Goal: Information Seeking & Learning: Learn about a topic

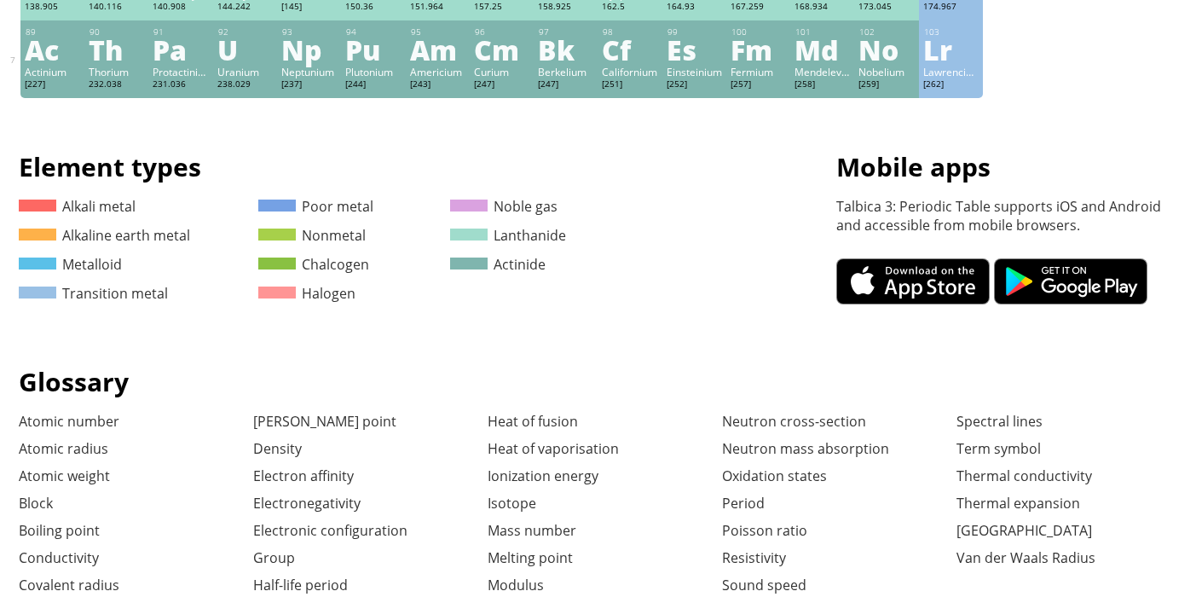
scroll to position [358, 0]
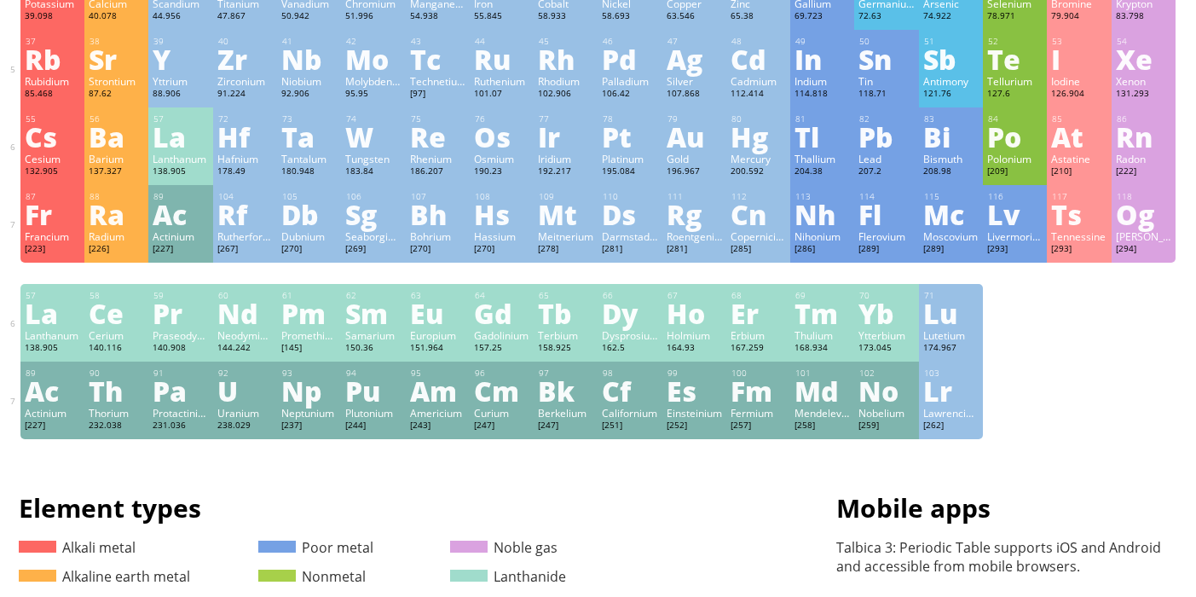
click at [688, 395] on div "Es" at bounding box center [693, 390] width 55 height 27
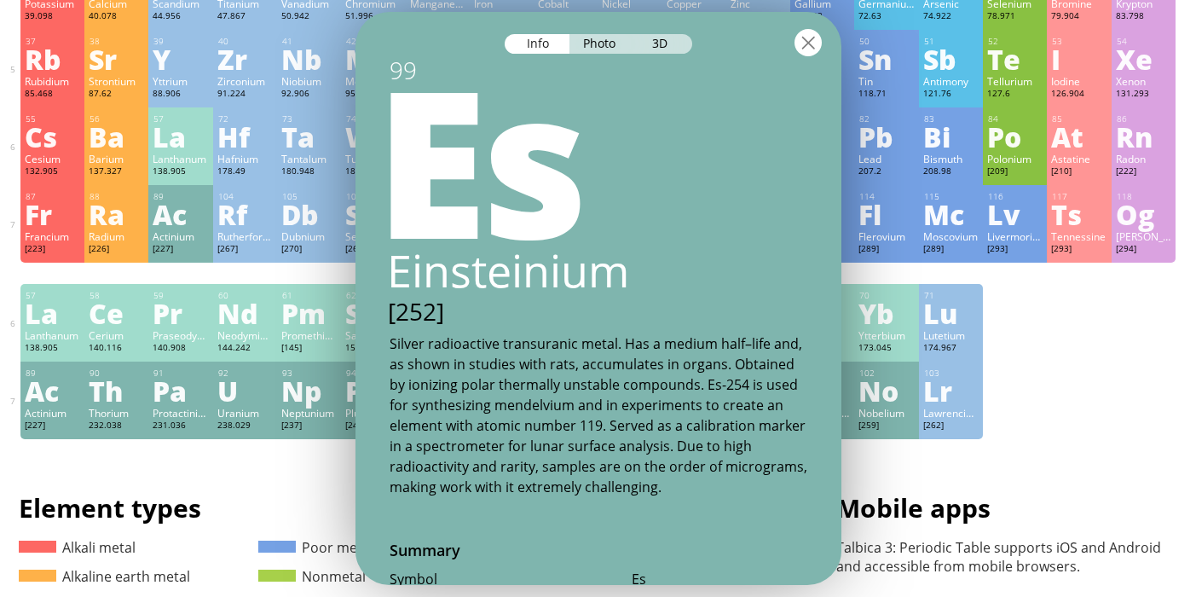
click at [799, 42] on div at bounding box center [807, 42] width 27 height 27
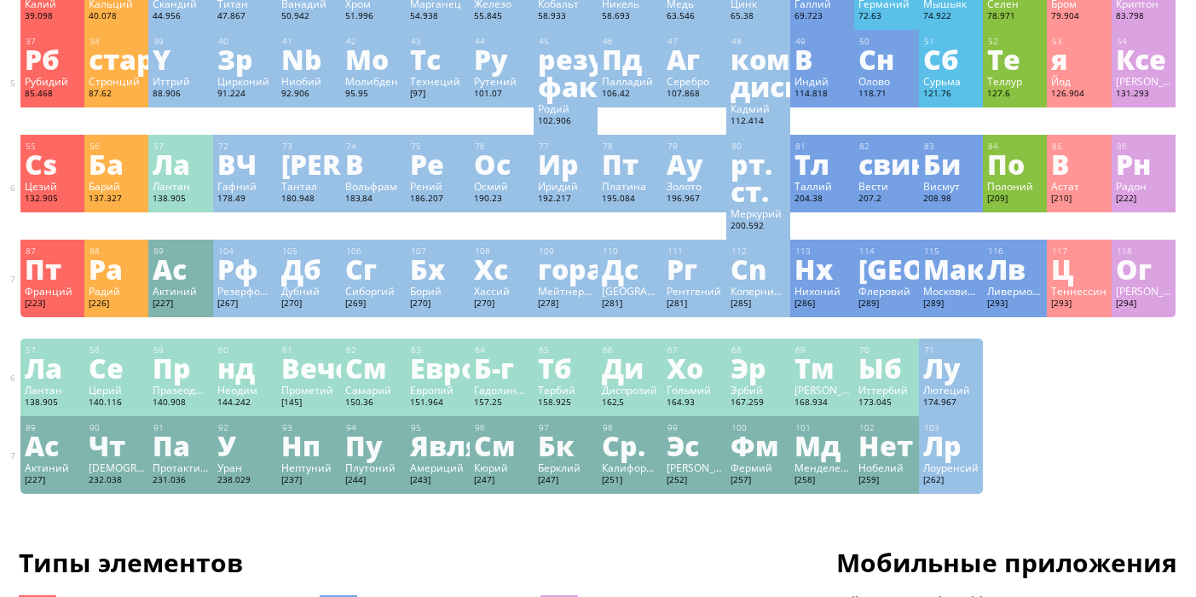
click at [761, 443] on font "Фм" at bounding box center [754, 444] width 48 height 39
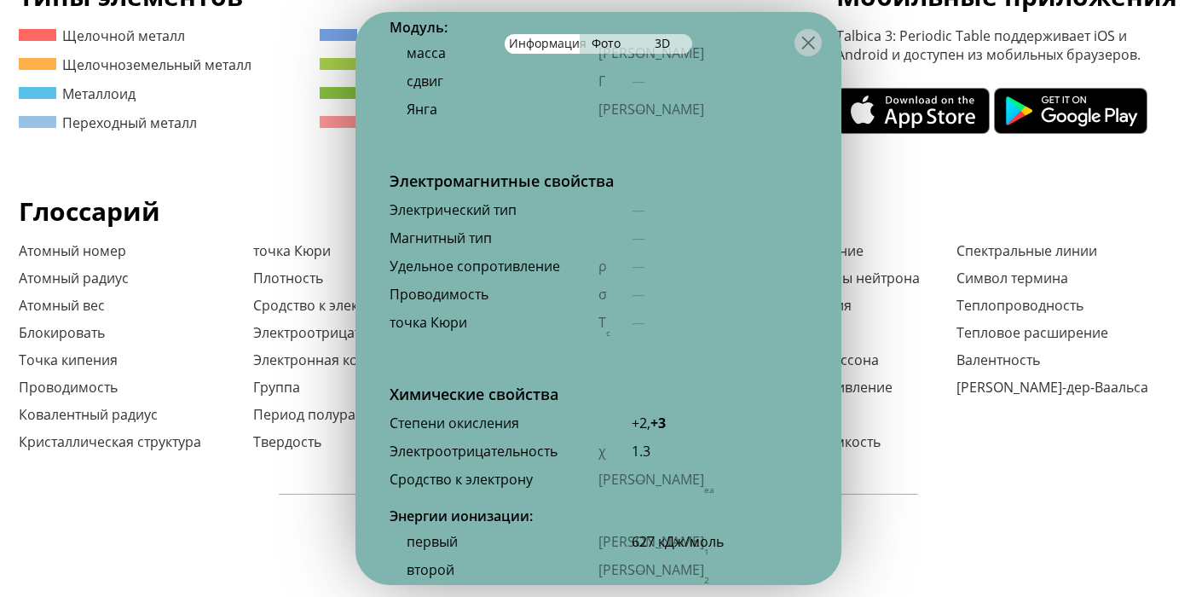
scroll to position [3043, 0]
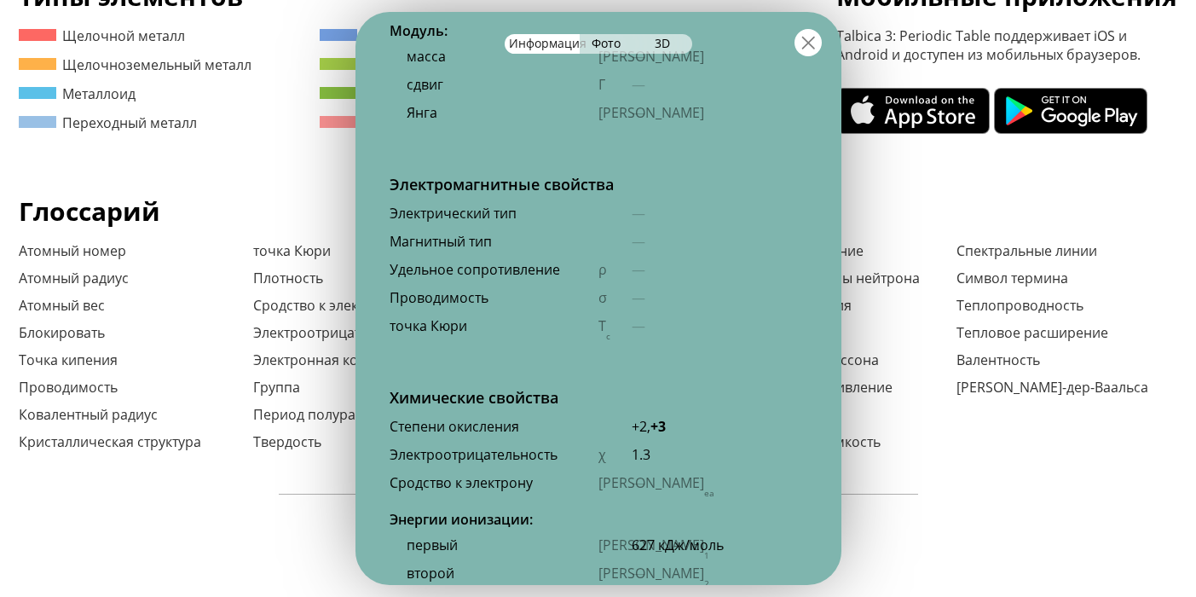
click at [810, 34] on div at bounding box center [807, 42] width 27 height 27
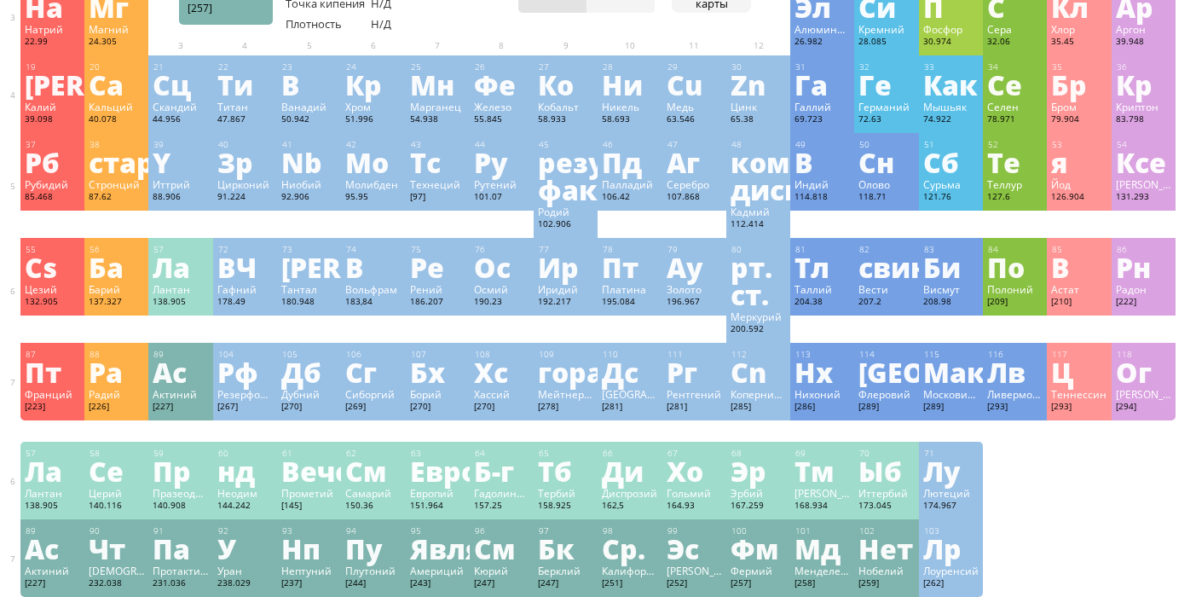
scroll to position [242, 0]
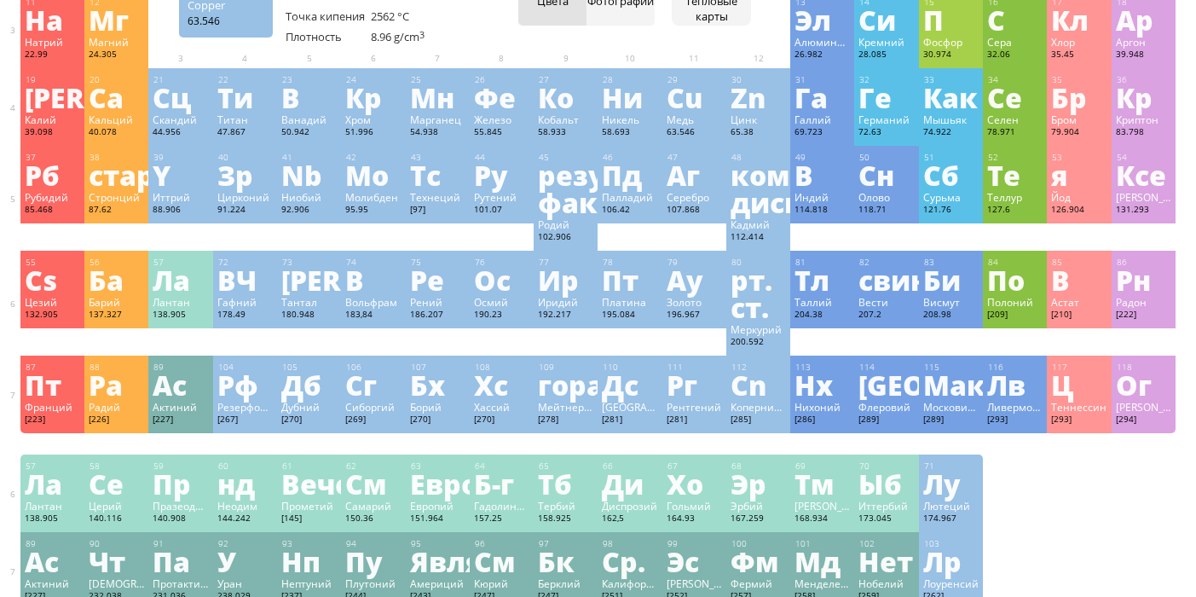
click at [692, 116] on font "Cu" at bounding box center [684, 97] width 36 height 39
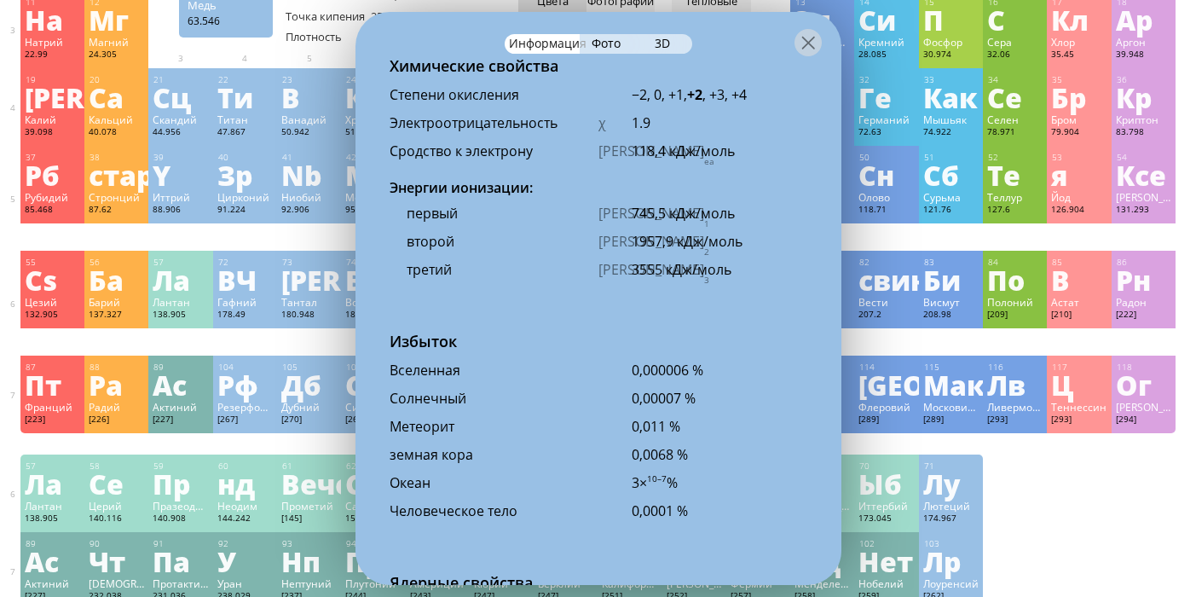
scroll to position [3869, 0]
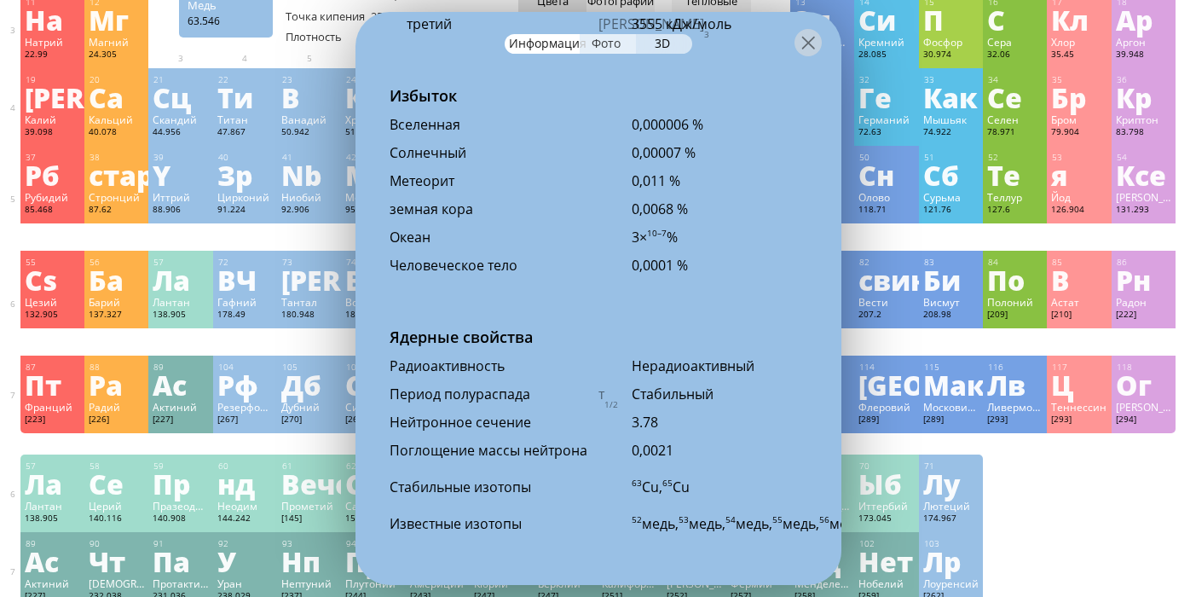
click at [604, 40] on font "Фото" at bounding box center [605, 43] width 29 height 16
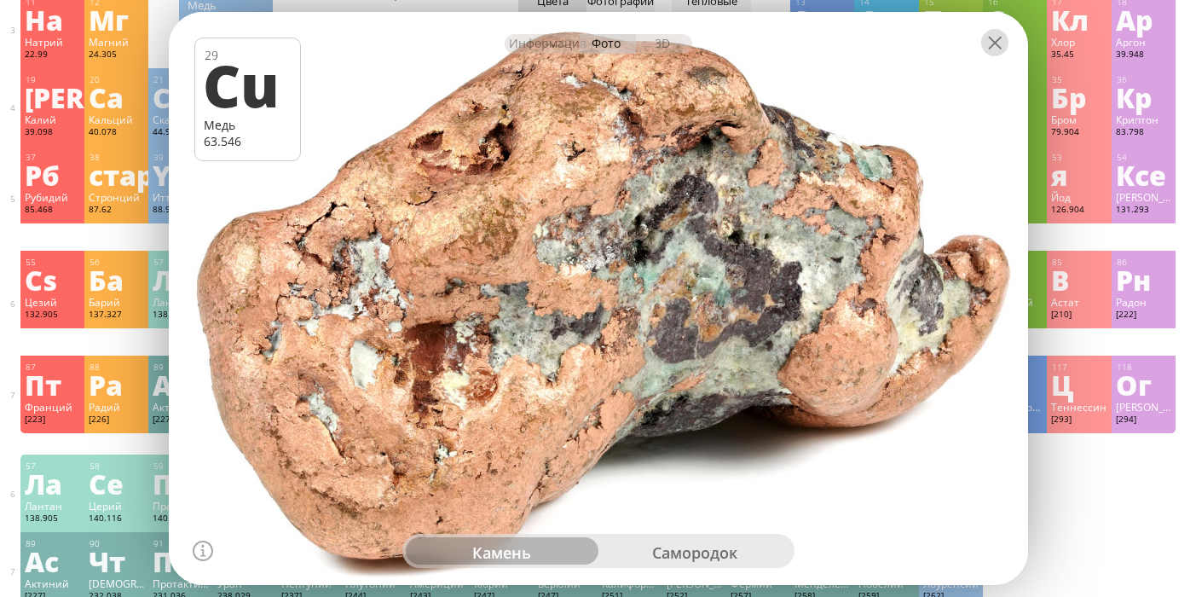
click at [1001, 55] on div at bounding box center [994, 42] width 27 height 27
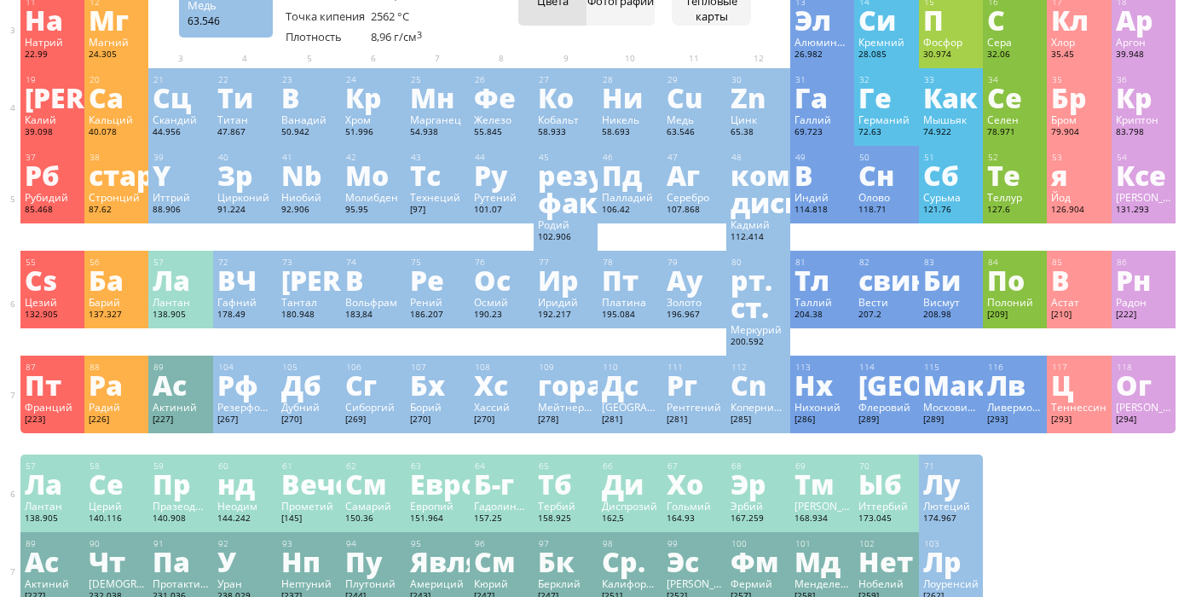
scroll to position [0, 0]
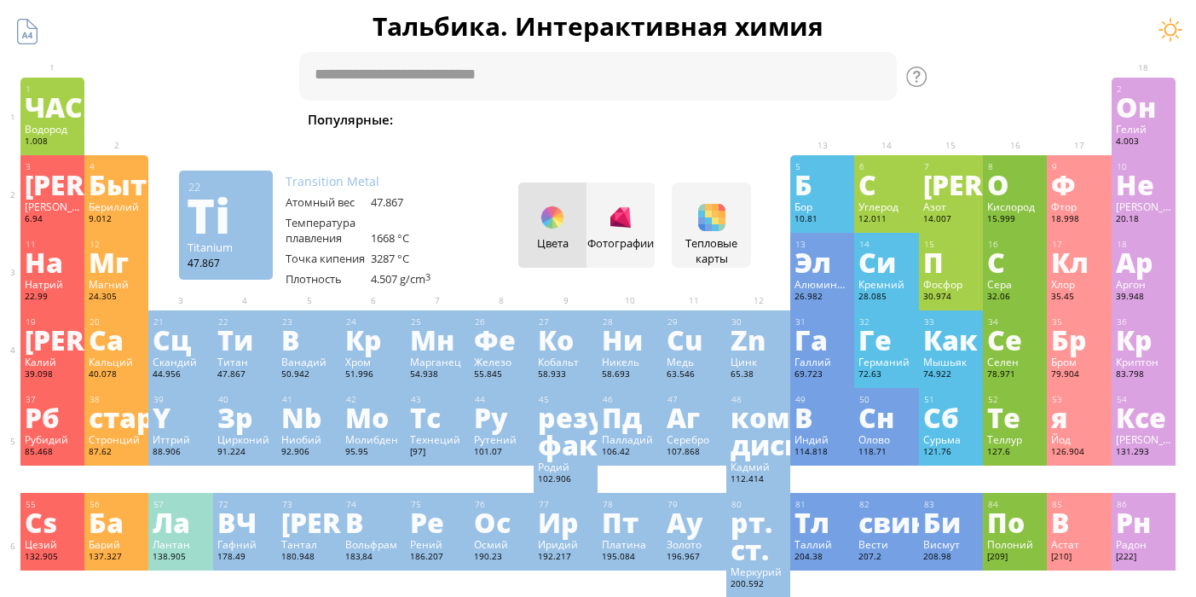
click at [245, 346] on font "Ти" at bounding box center [235, 339] width 36 height 39
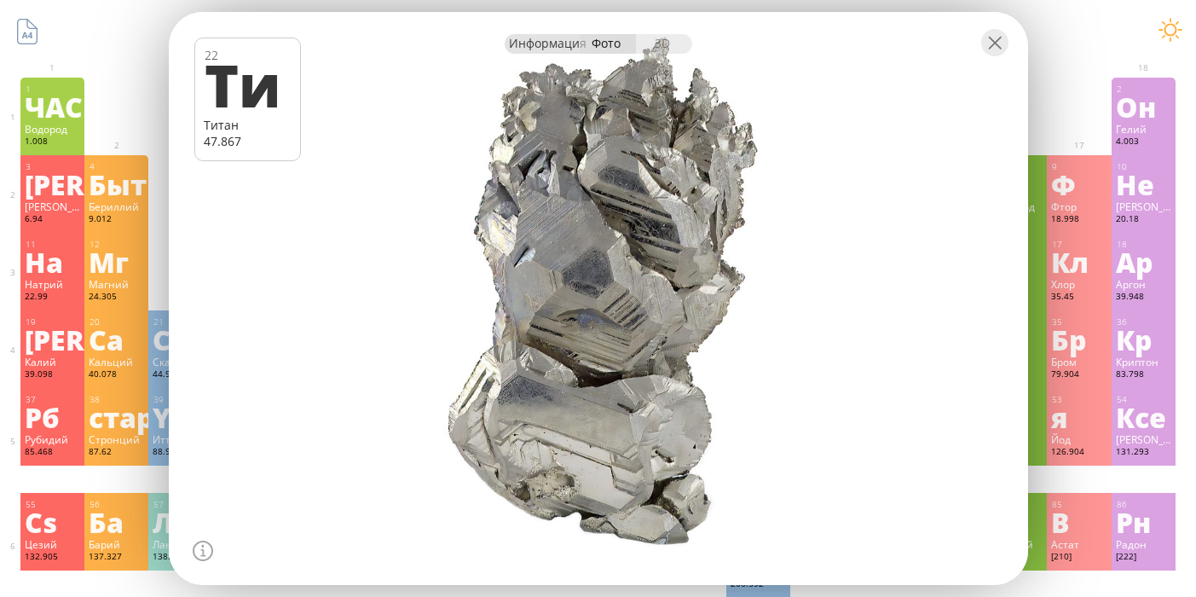
click at [519, 37] on font "Информация" at bounding box center [548, 43] width 78 height 16
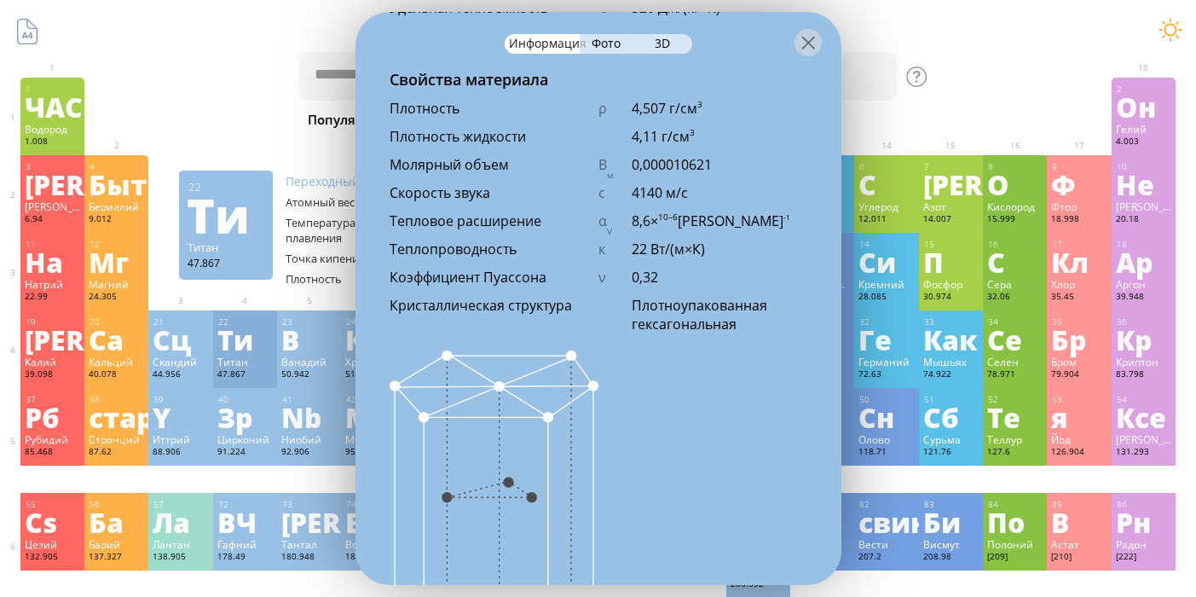
scroll to position [1578, 0]
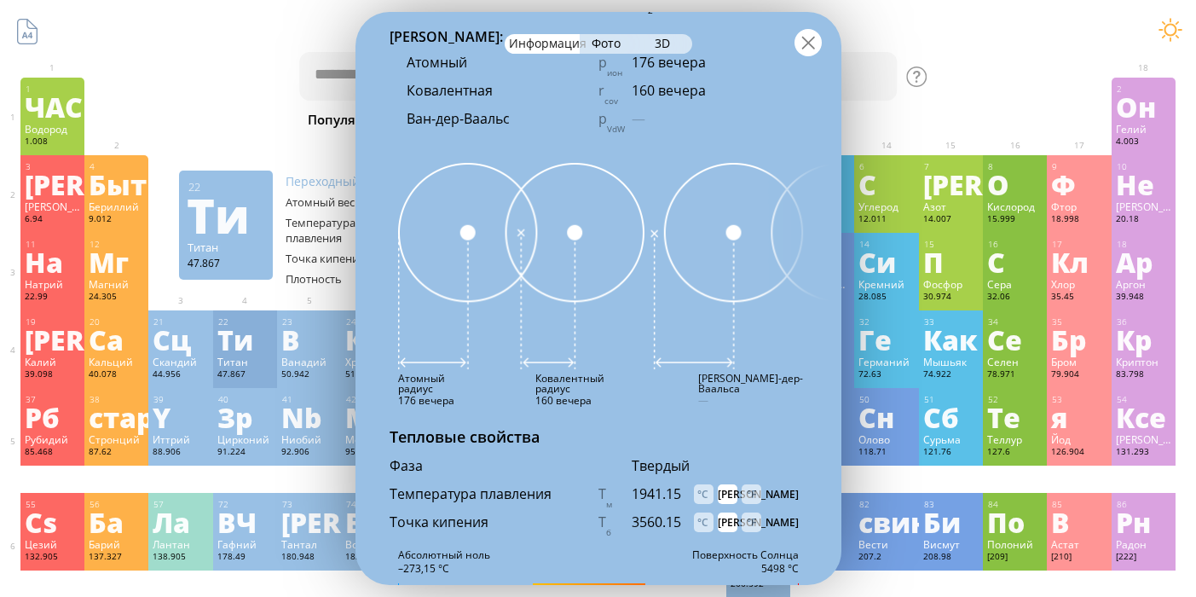
click at [806, 39] on div at bounding box center [807, 42] width 27 height 27
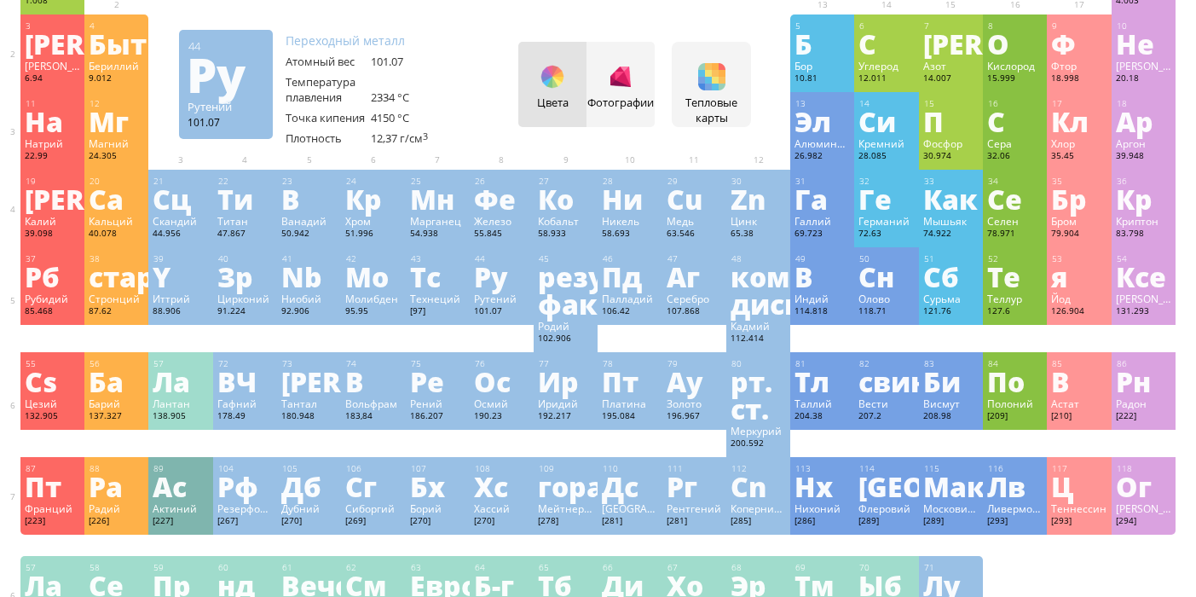
scroll to position [170, 0]
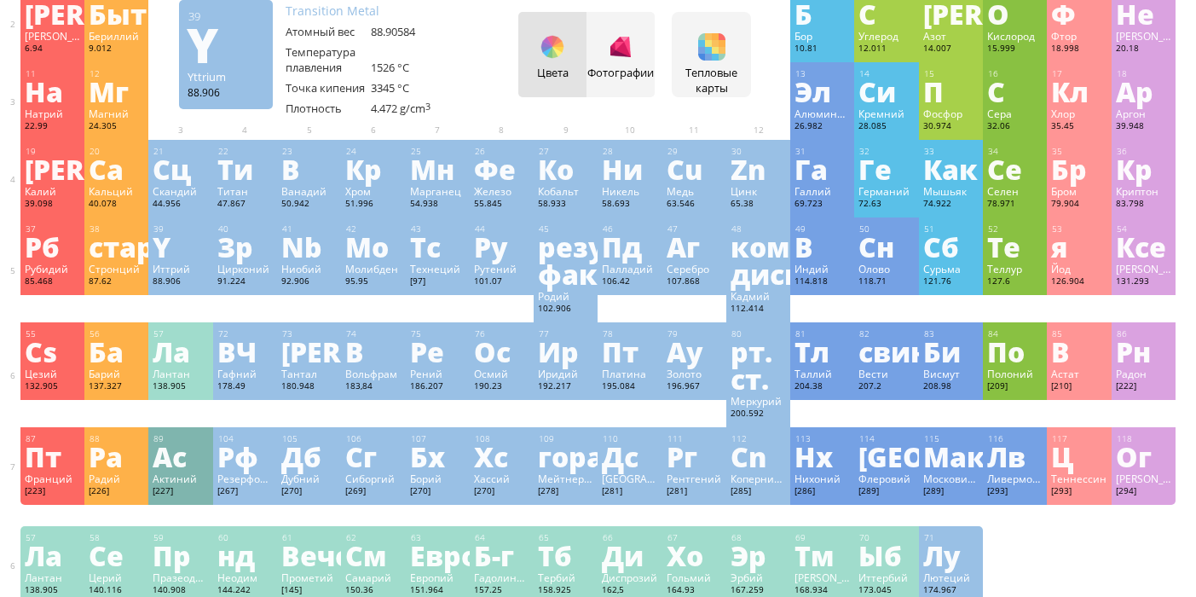
click at [182, 258] on div "Y" at bounding box center [180, 246] width 55 height 27
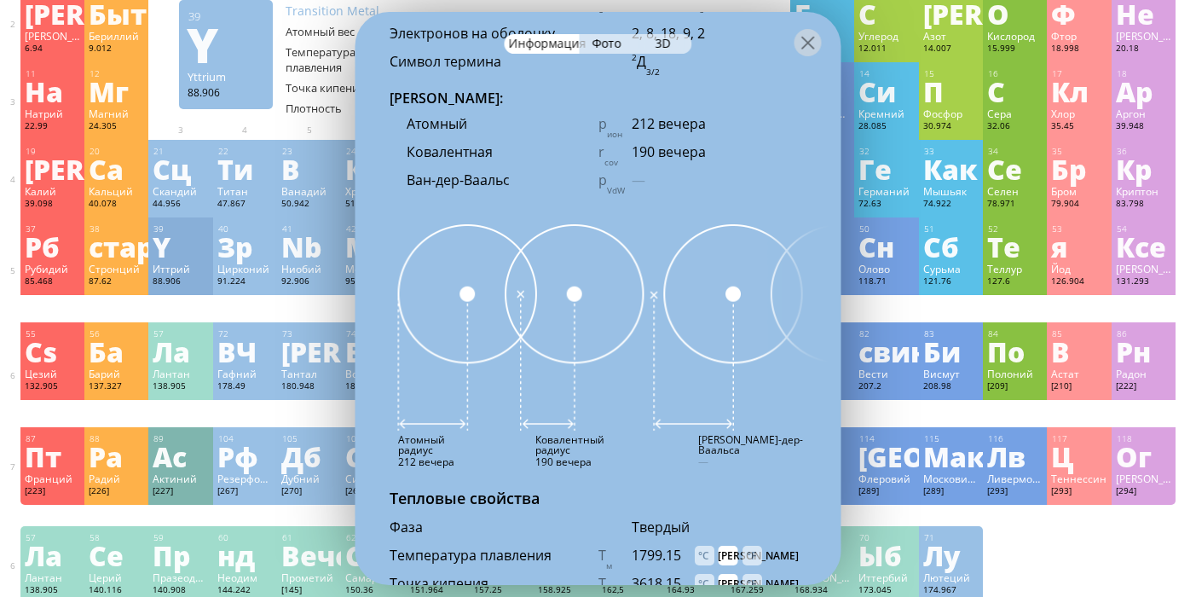
scroll to position [1621, 0]
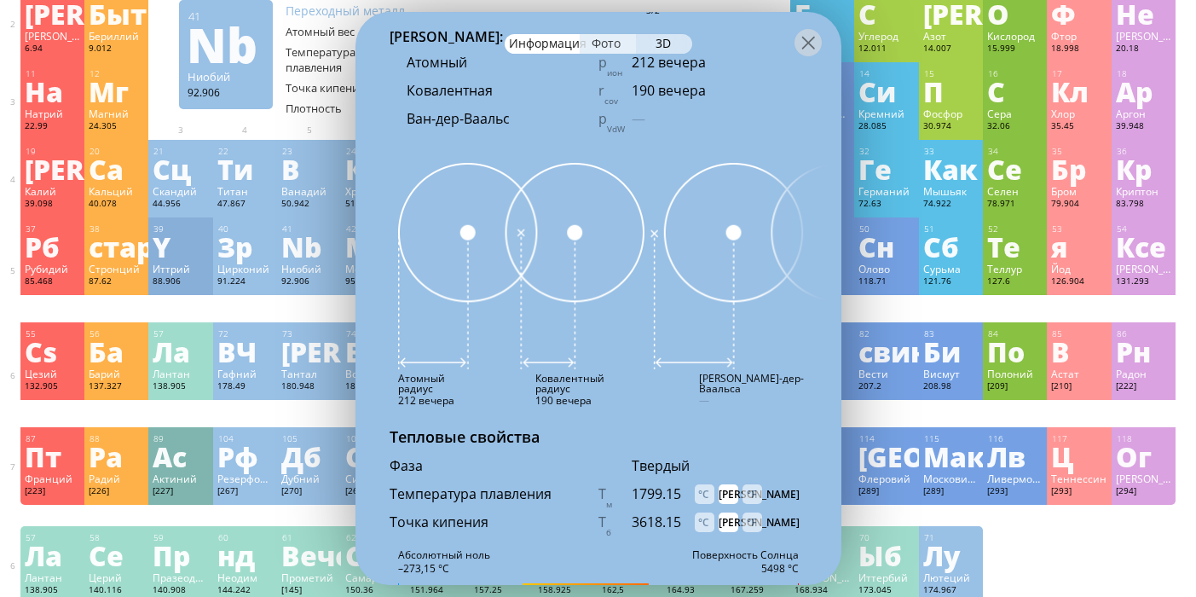
click at [614, 40] on font "Фото" at bounding box center [605, 43] width 29 height 16
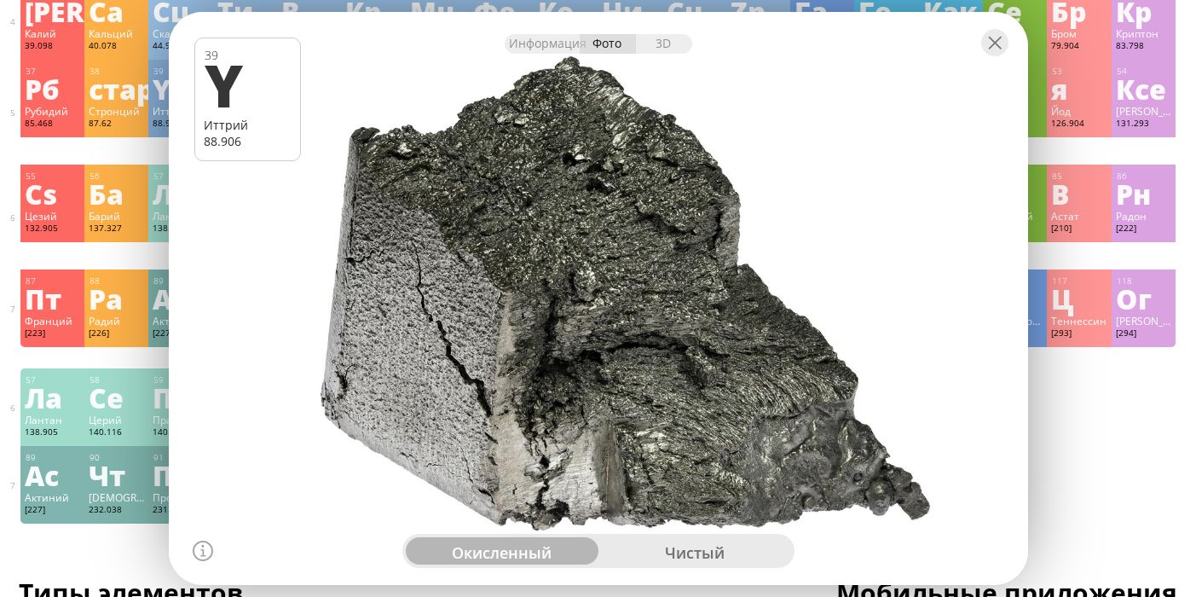
scroll to position [170, 0]
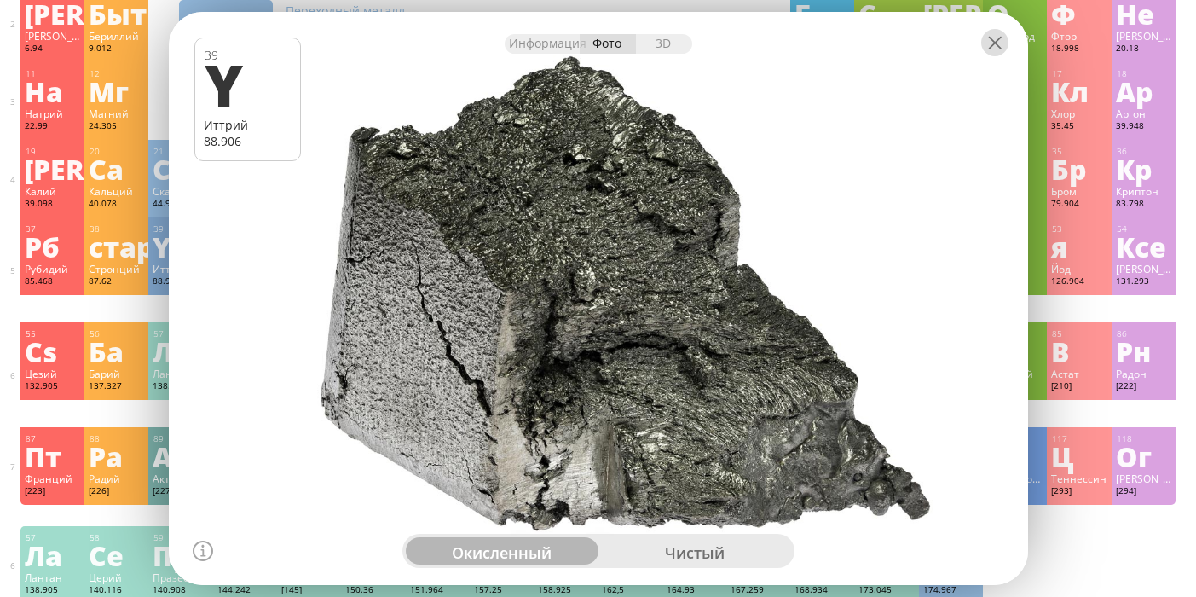
click at [1000, 55] on div at bounding box center [994, 42] width 27 height 27
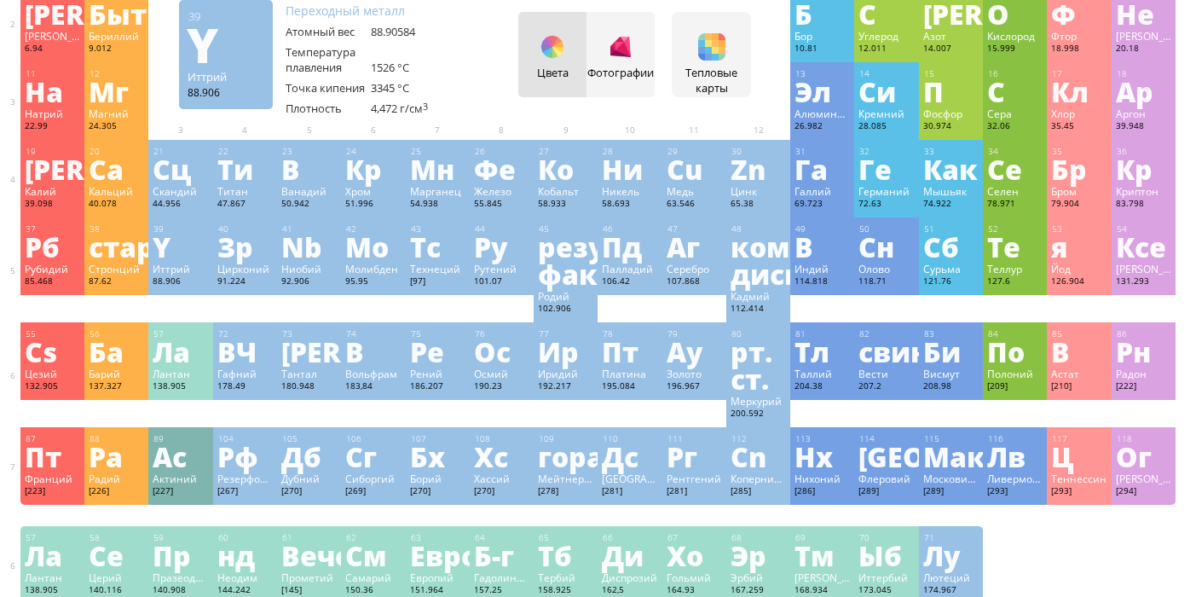
click at [184, 240] on div "Y" at bounding box center [180, 246] width 55 height 27
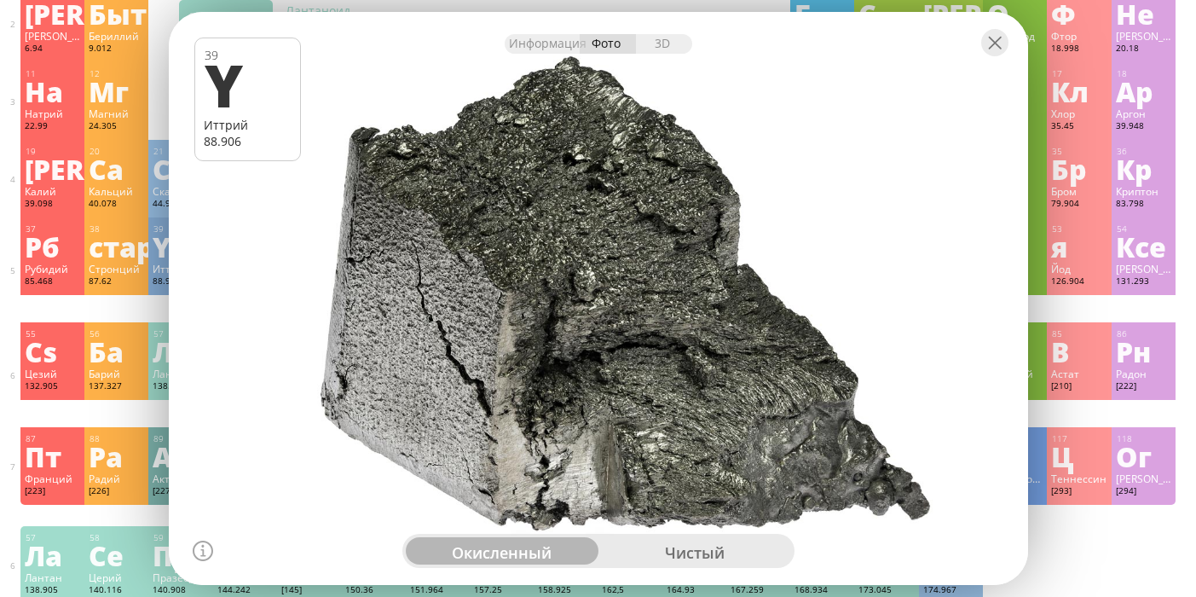
click at [689, 551] on font "чистый" at bounding box center [695, 552] width 60 height 20
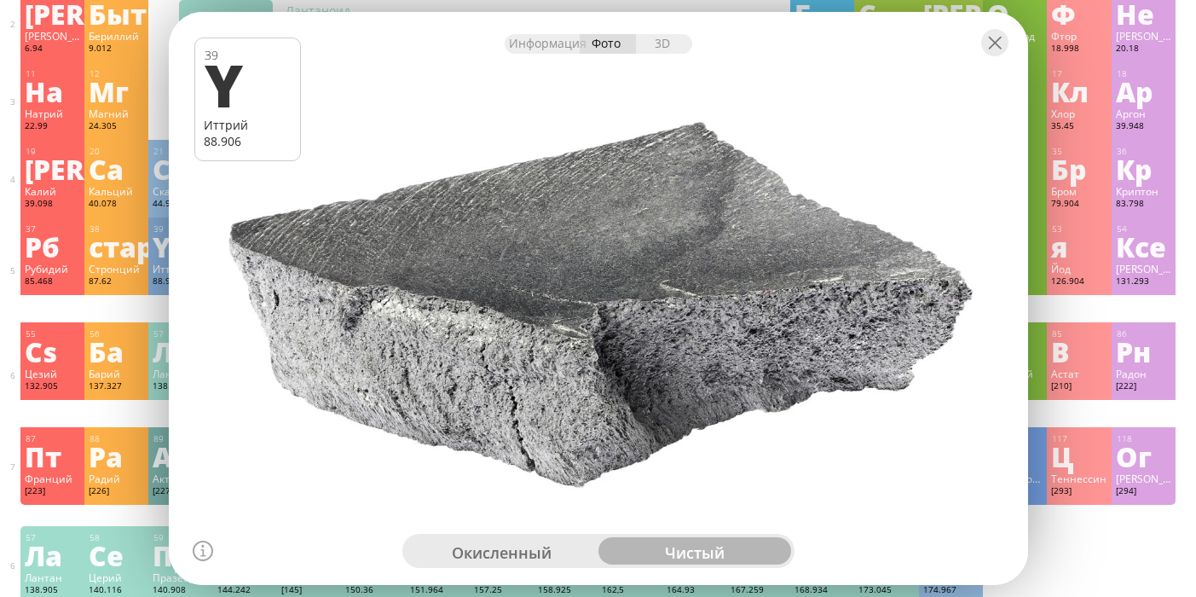
click at [533, 548] on font "окисленный" at bounding box center [502, 552] width 100 height 20
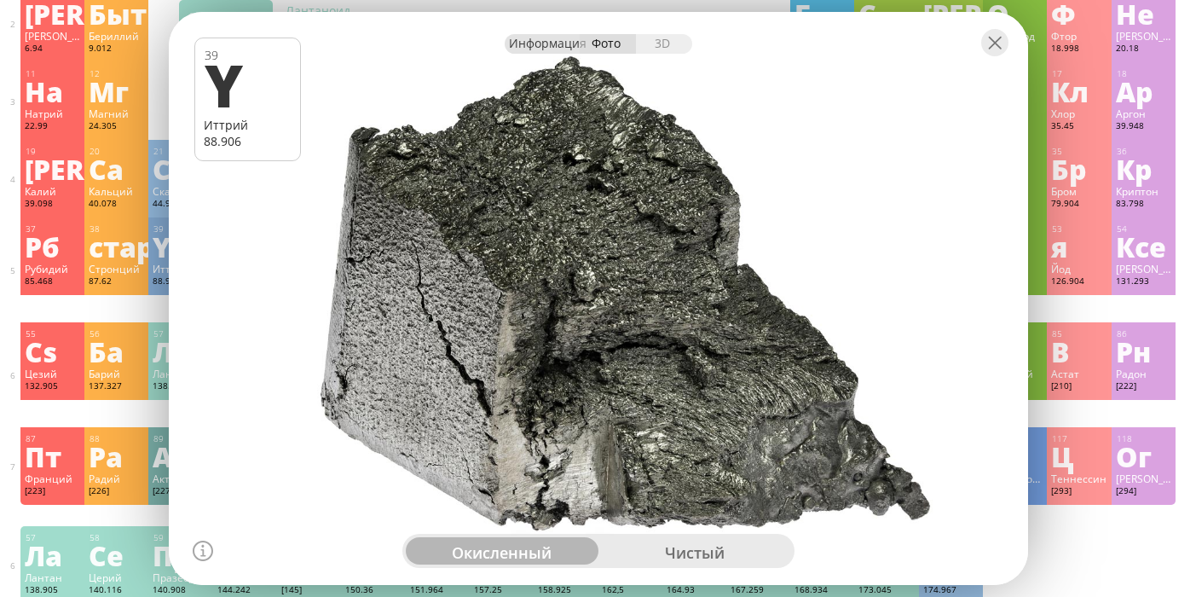
click at [548, 49] on font "Информация" at bounding box center [548, 43] width 78 height 16
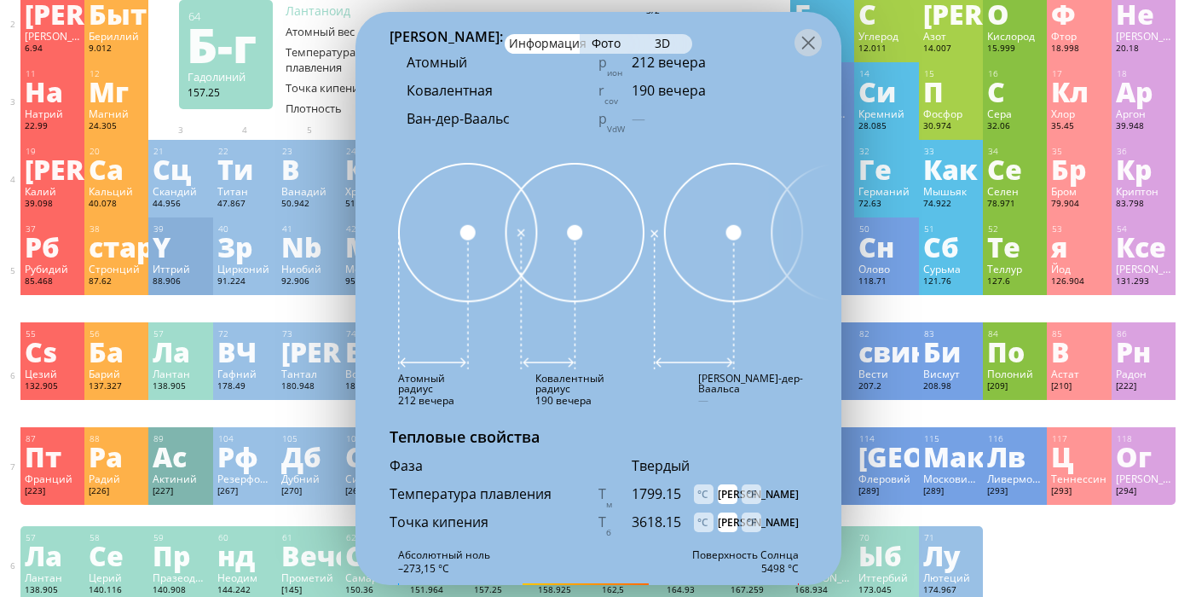
scroll to position [1723, 0]
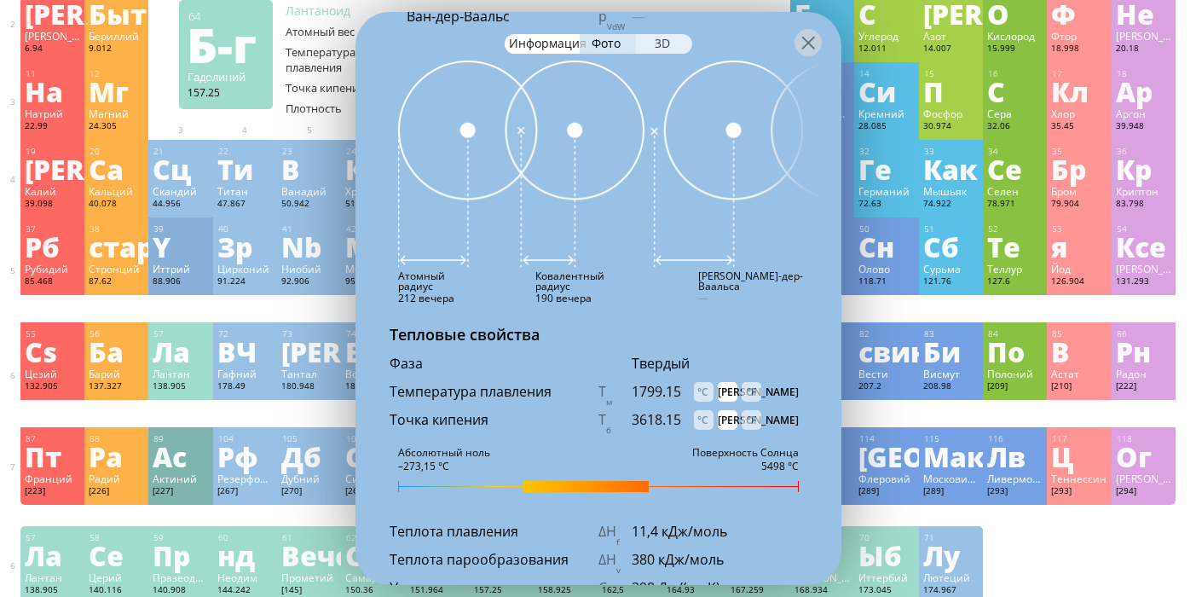
click at [663, 40] on font "3D" at bounding box center [662, 43] width 15 height 16
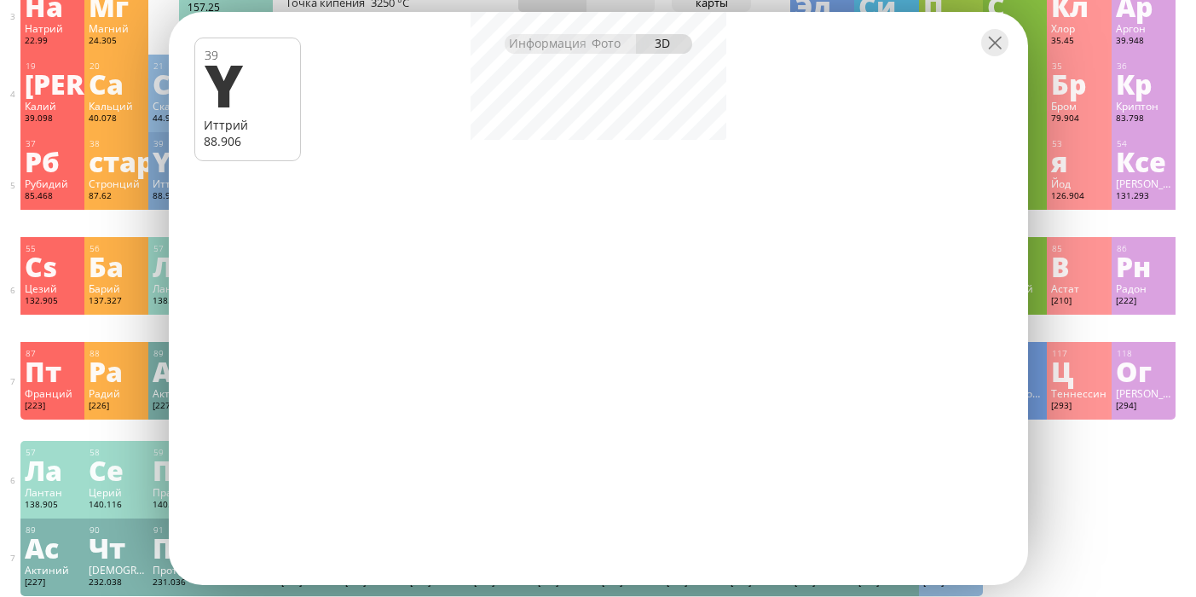
scroll to position [170, 0]
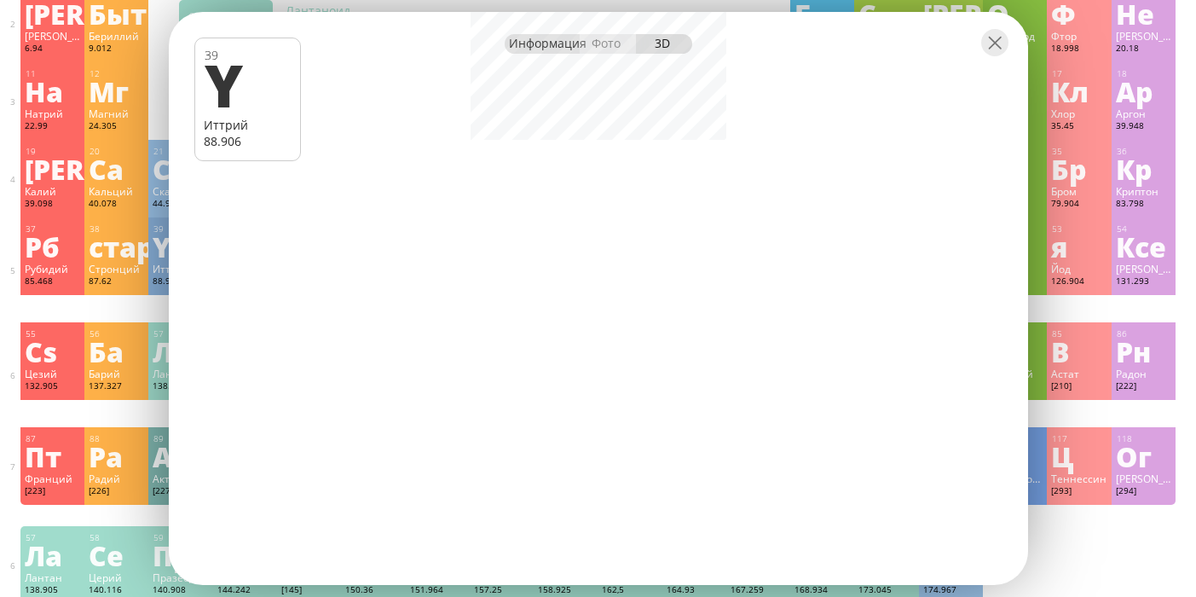
click at [543, 49] on font "Информация" at bounding box center [548, 43] width 78 height 16
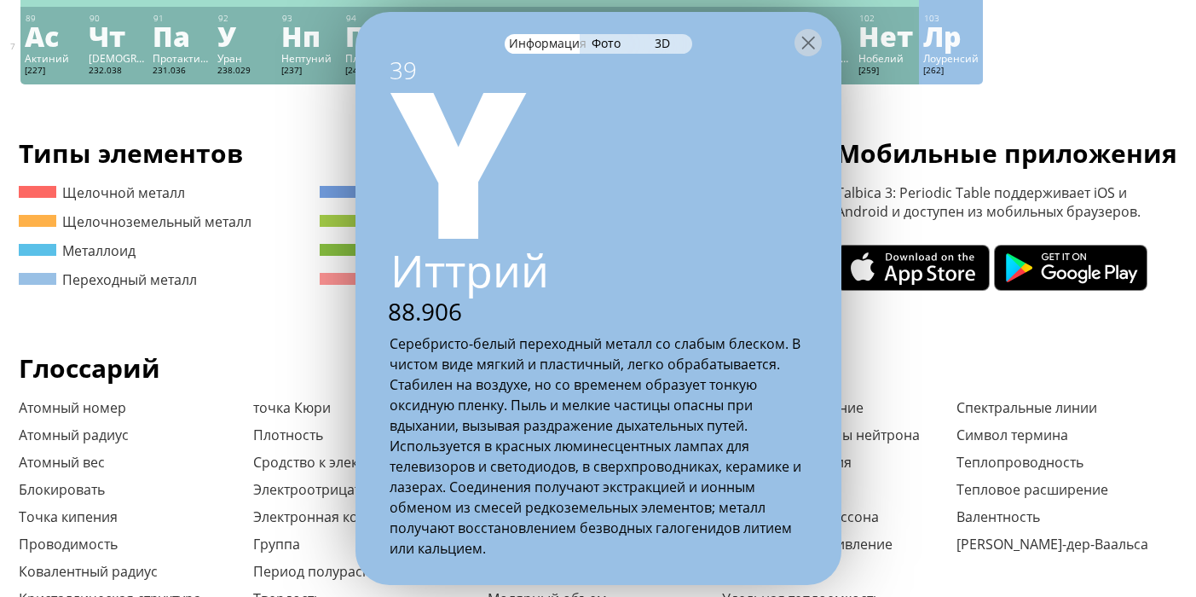
scroll to position [256, 0]
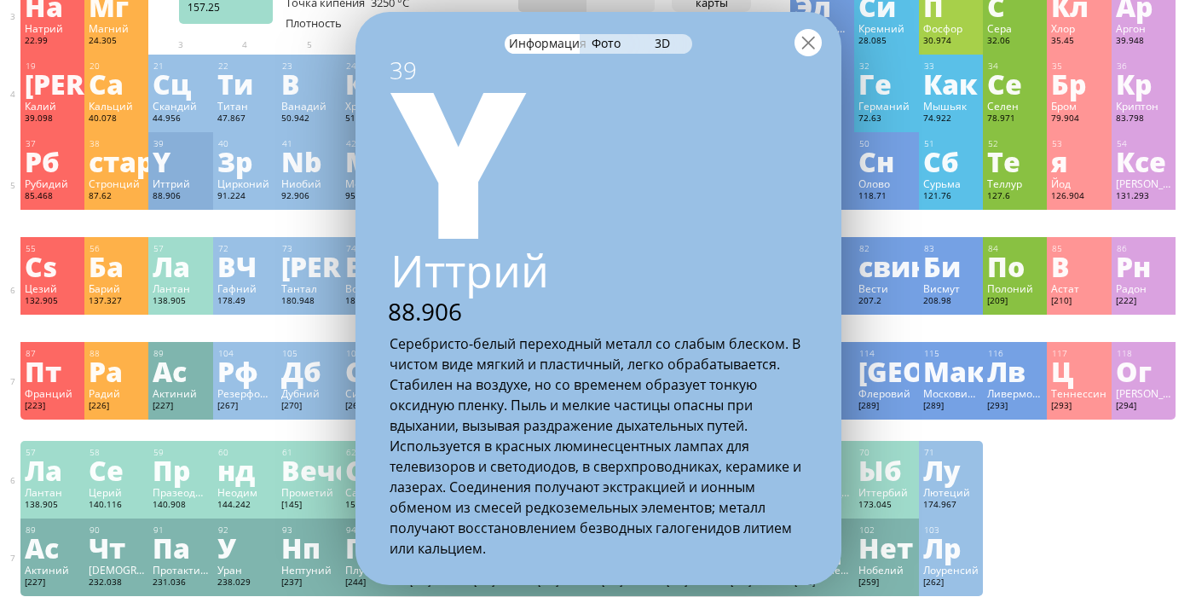
click at [814, 48] on div at bounding box center [807, 42] width 27 height 27
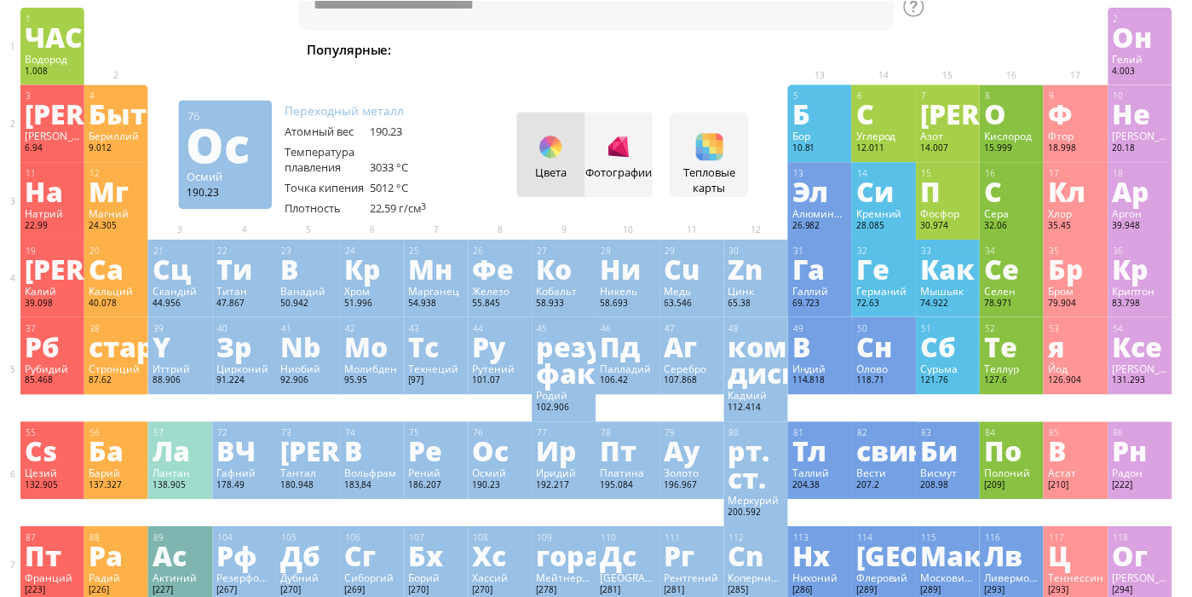
scroll to position [0, 0]
